Goal: Check status: Check status

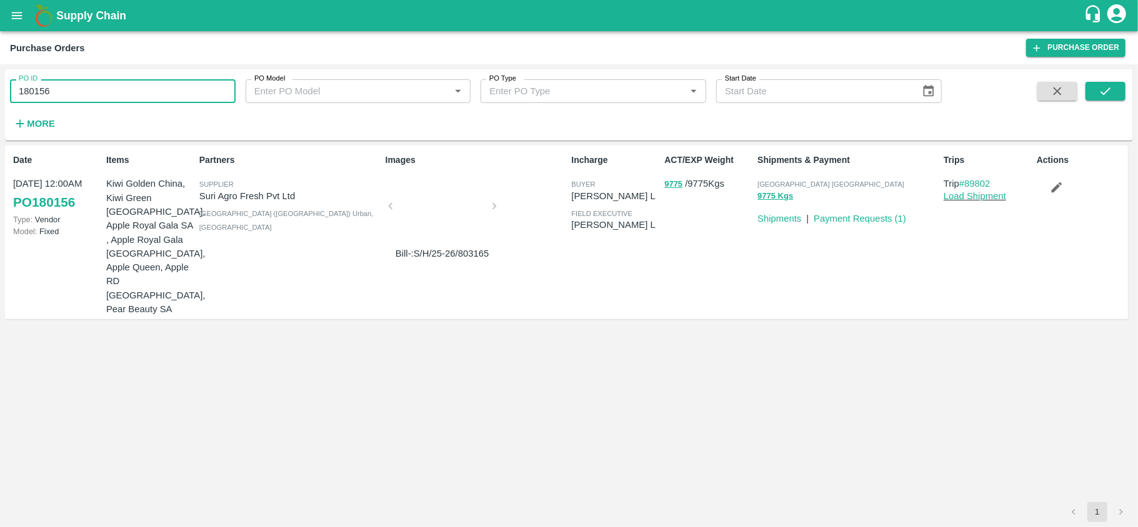
drag, startPoint x: 0, startPoint y: 0, endPoint x: 116, endPoint y: 97, distance: 151.2
click at [116, 97] on input "180156" at bounding box center [123, 91] width 226 height 24
click at [1108, 98] on icon "submit" at bounding box center [1105, 91] width 14 height 14
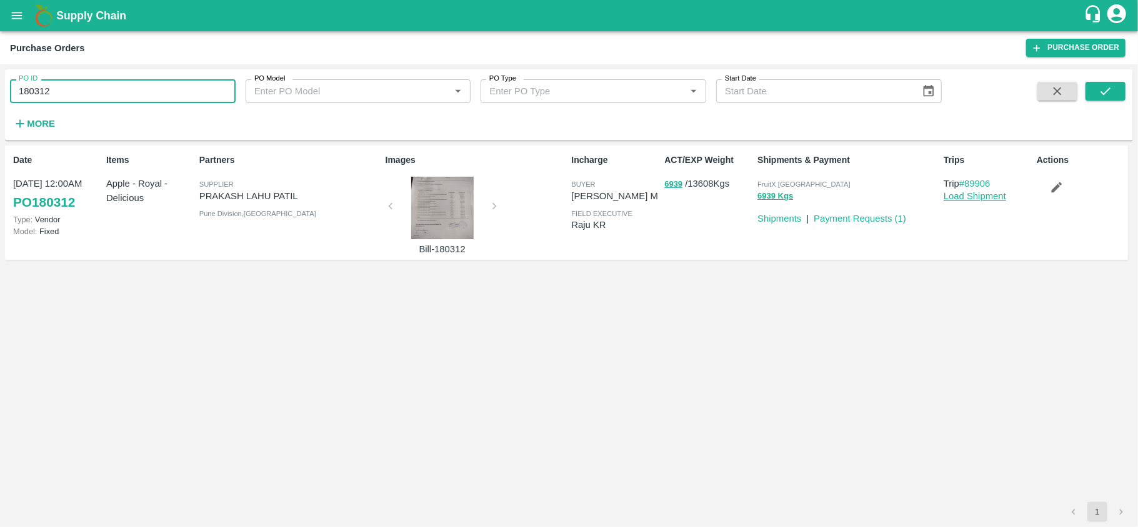
click at [122, 94] on input "180312" at bounding box center [123, 91] width 226 height 24
paste input "text"
type input "180026"
click at [1106, 94] on icon "submit" at bounding box center [1105, 91] width 14 height 14
